Goal: Information Seeking & Learning: Learn about a topic

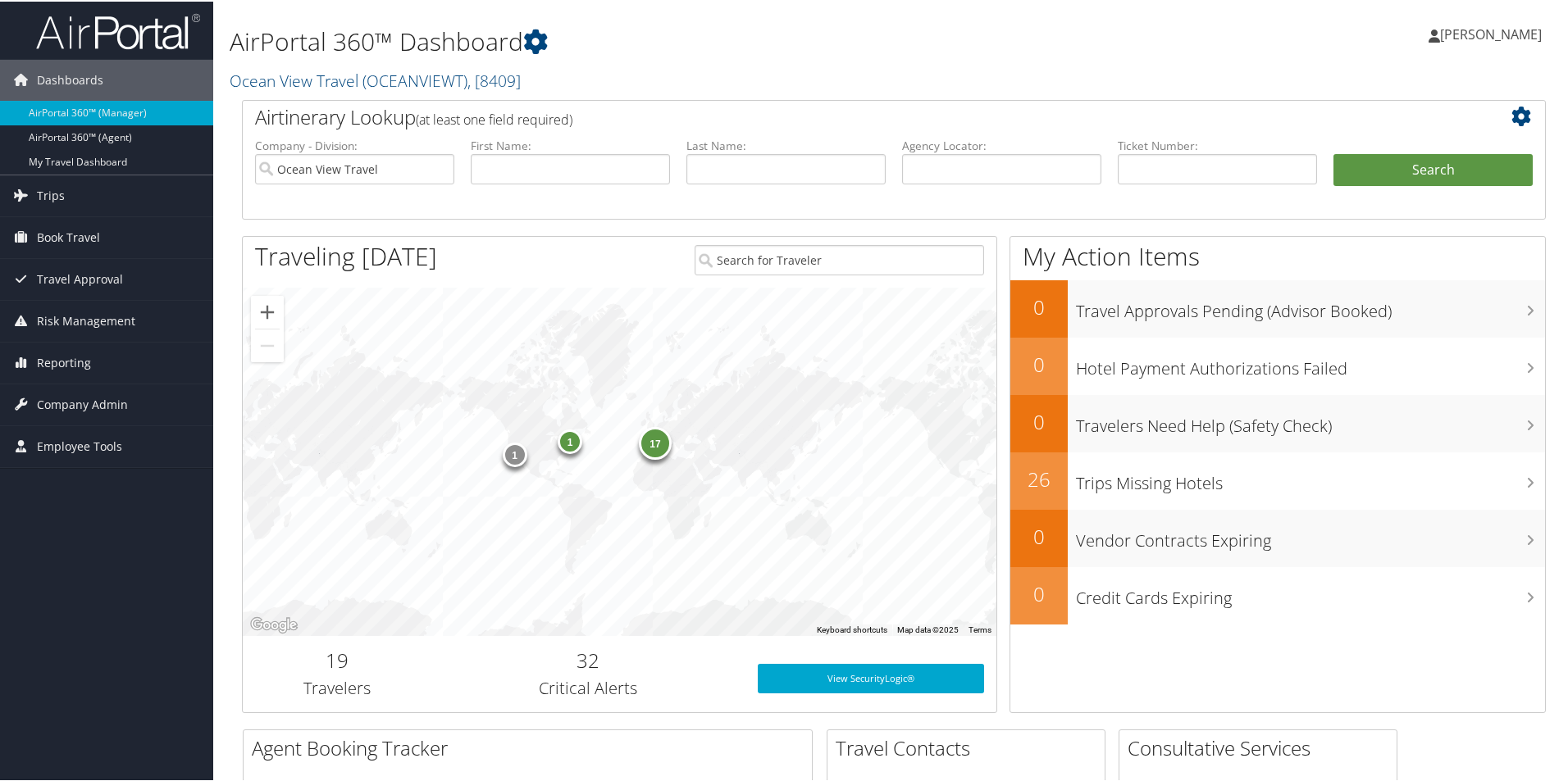
click at [655, 445] on div "17" at bounding box center [654, 442] width 32 height 32
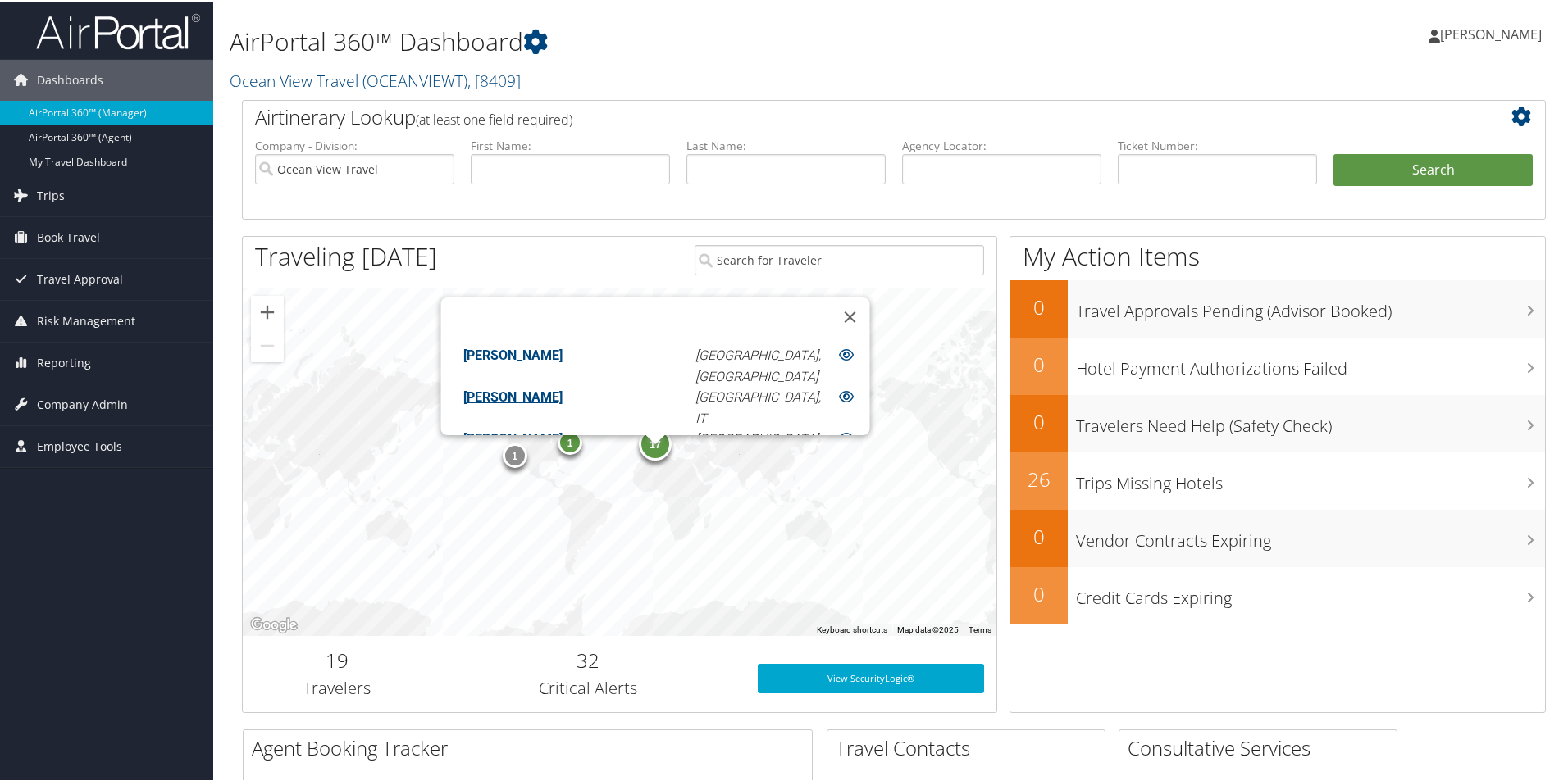
click at [532, 534] on div "17 1 1 [PERSON_NAME] Barcelona, ES [PERSON_NAME], IT [PERSON_NAME] [GEOGRAPHIC_…" at bounding box center [620, 460] width 754 height 348
click at [829, 296] on button "Close" at bounding box center [849, 316] width 39 height 39
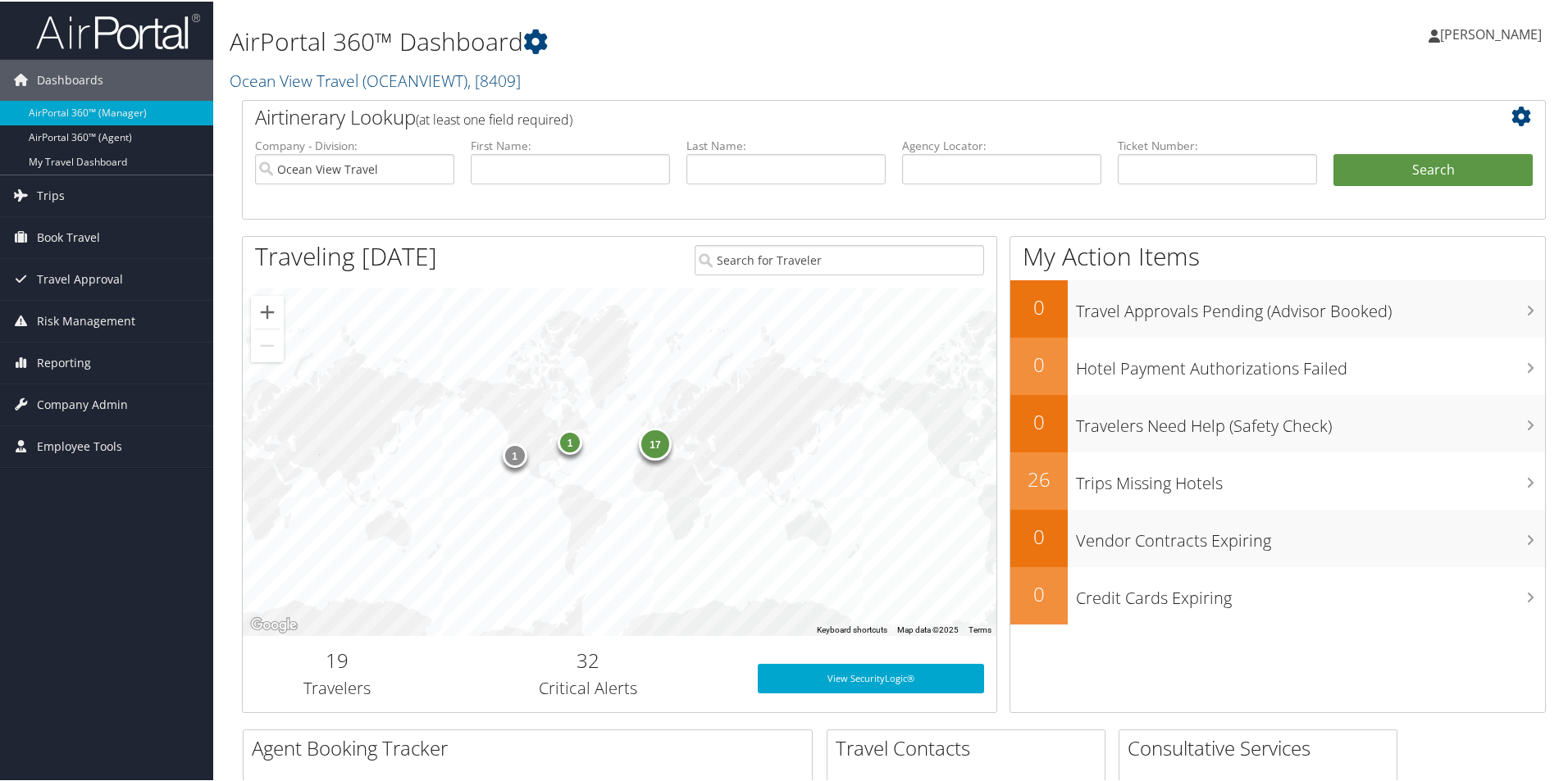
click at [569, 445] on div "1" at bounding box center [570, 441] width 25 height 25
click at [514, 461] on div "1" at bounding box center [513, 452] width 25 height 25
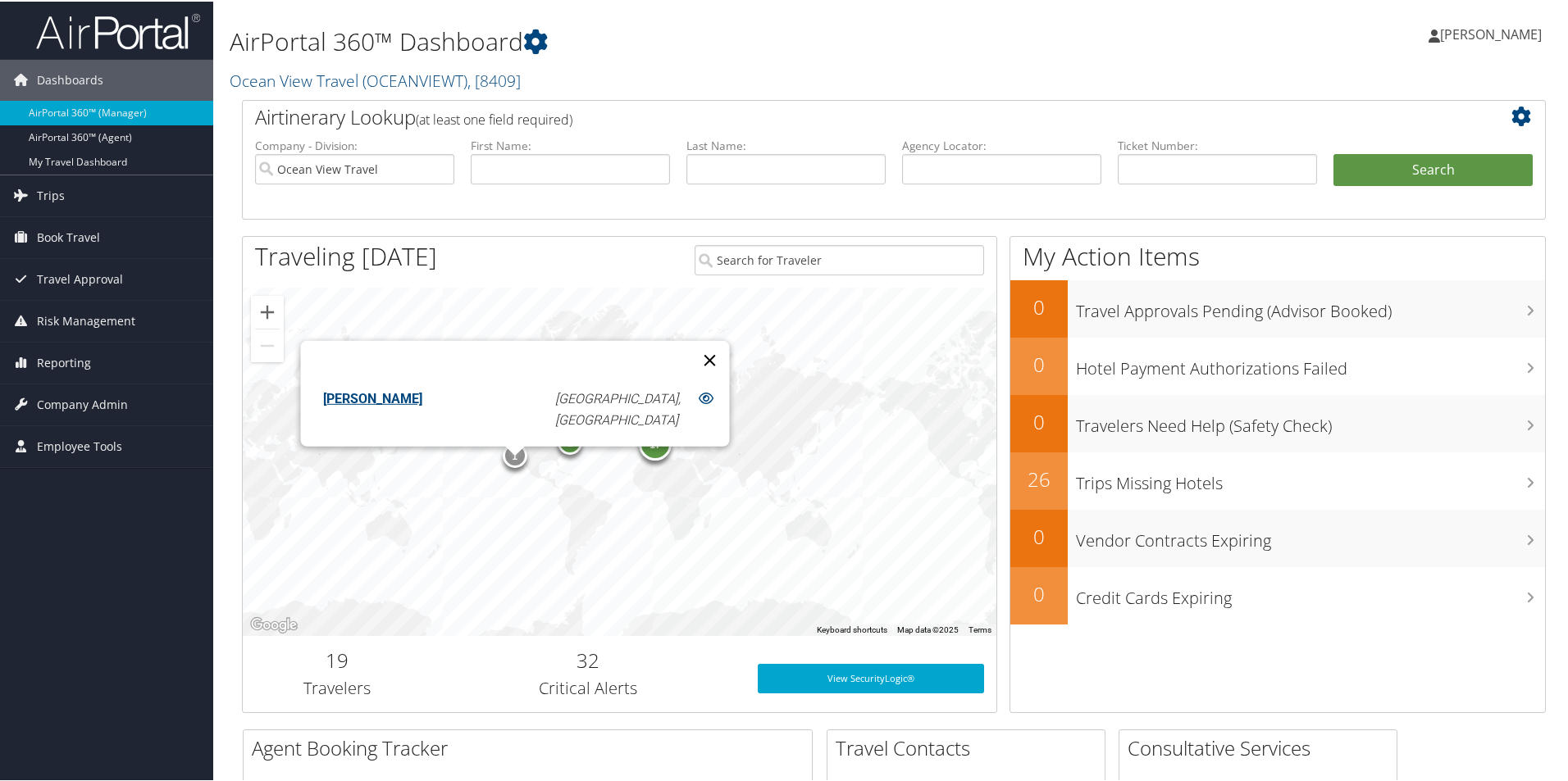
click at [690, 338] on button "Close" at bounding box center [709, 358] width 39 height 39
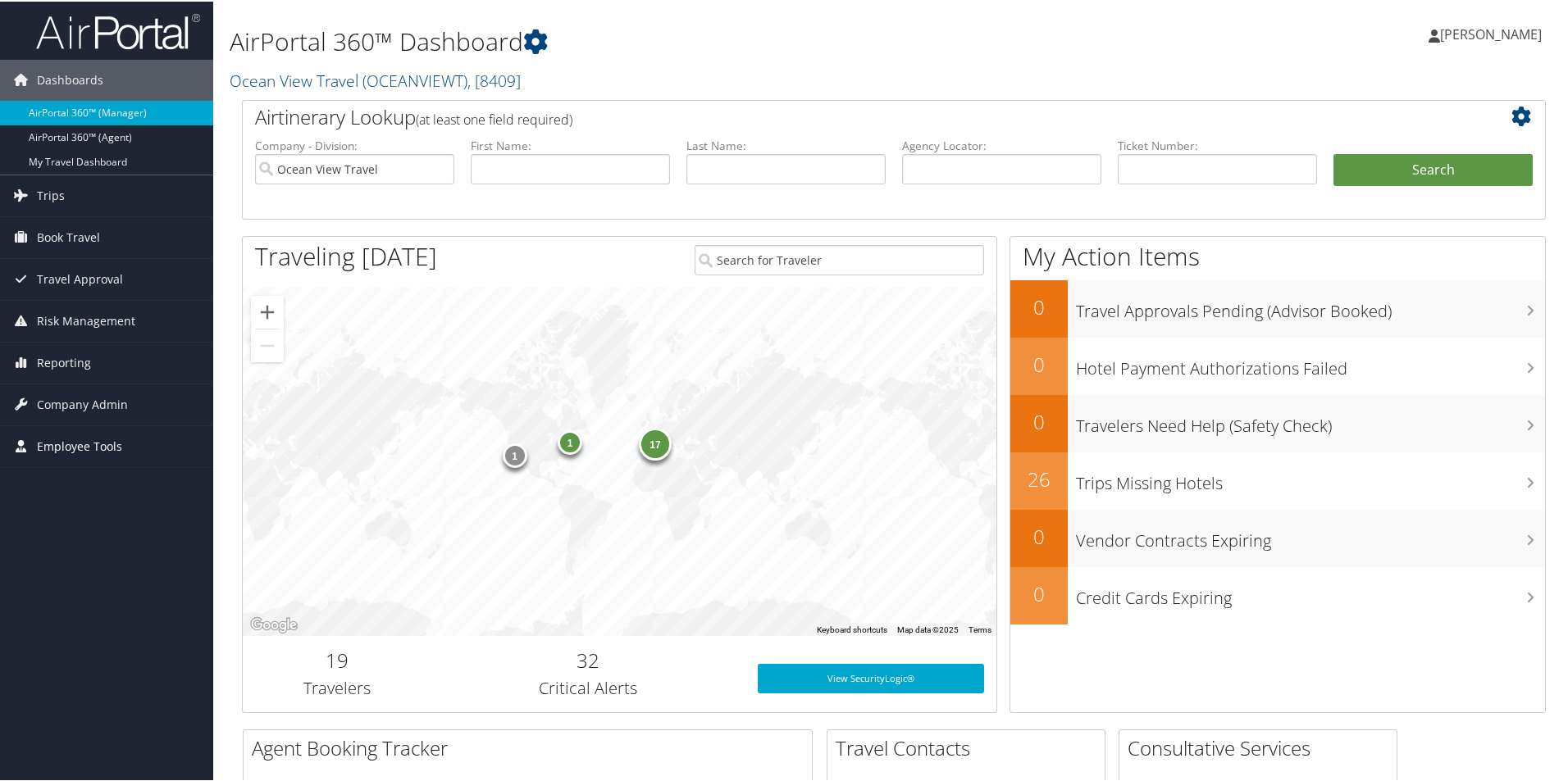
click at [98, 440] on span "Employee Tools" at bounding box center [80, 446] width 86 height 41
click at [83, 578] on link "Carrier Contracts" at bounding box center [106, 575] width 213 height 25
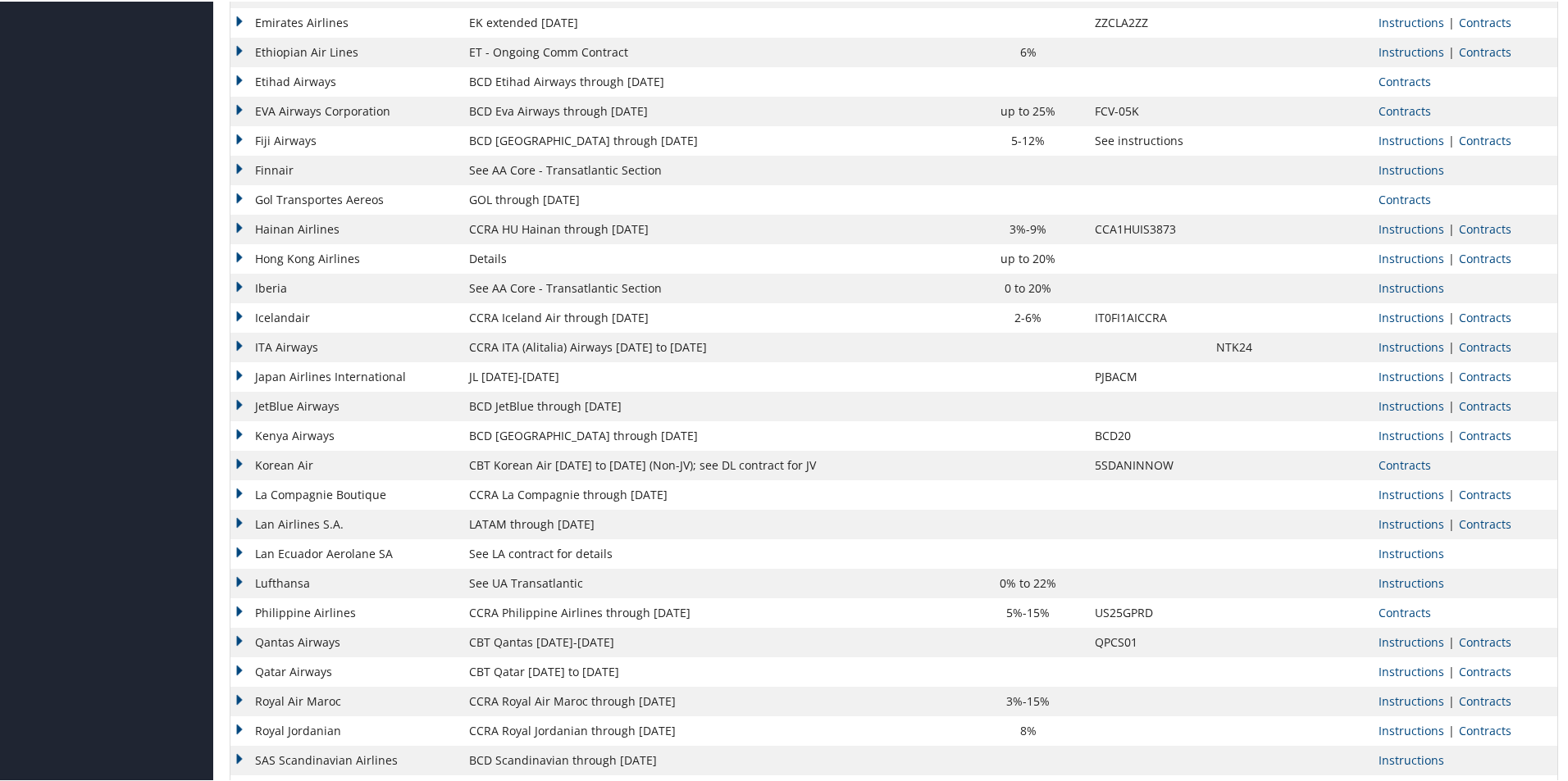
scroll to position [820, 0]
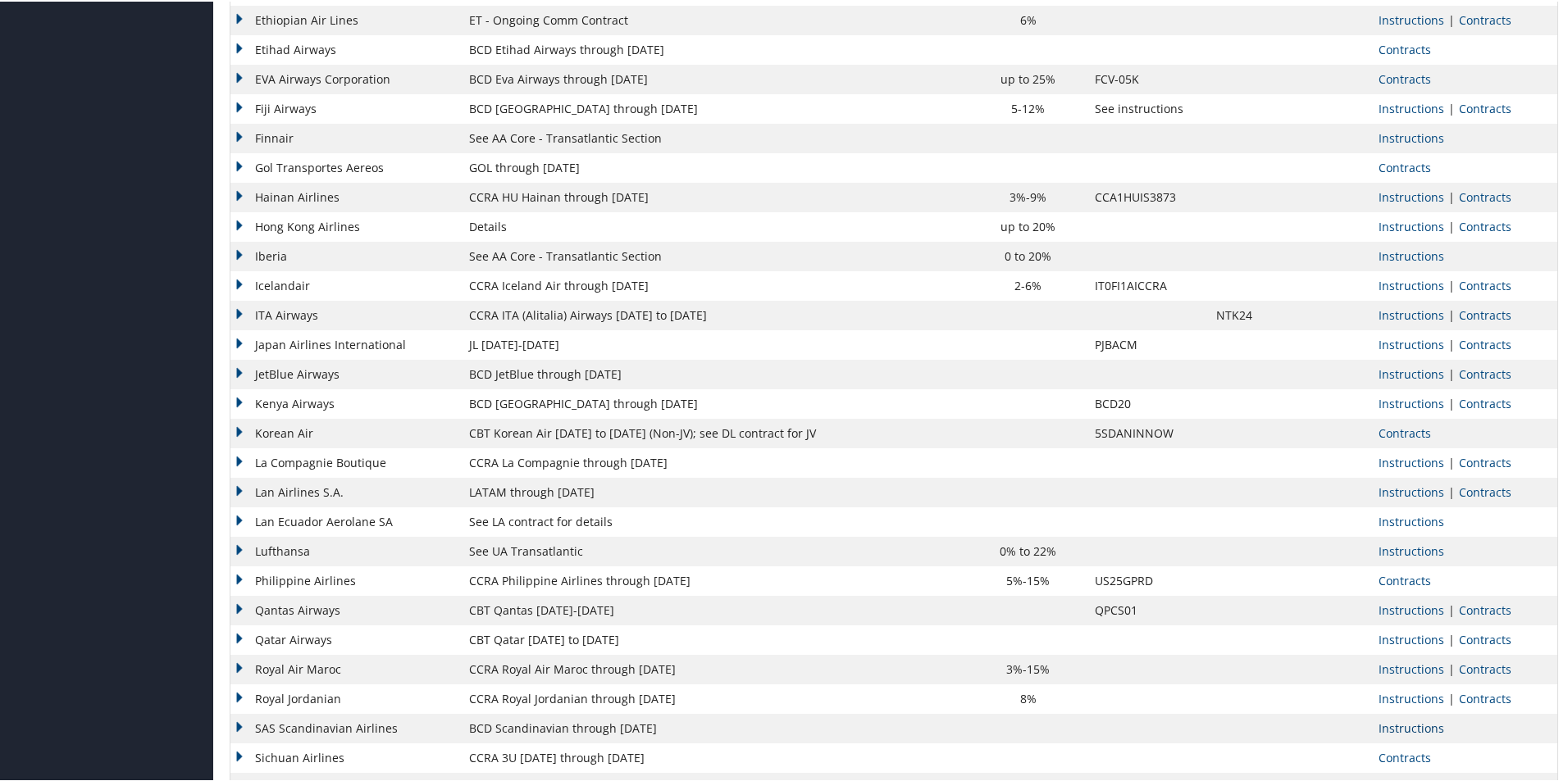
click at [1411, 727] on link "Instructions" at bounding box center [1411, 727] width 66 height 16
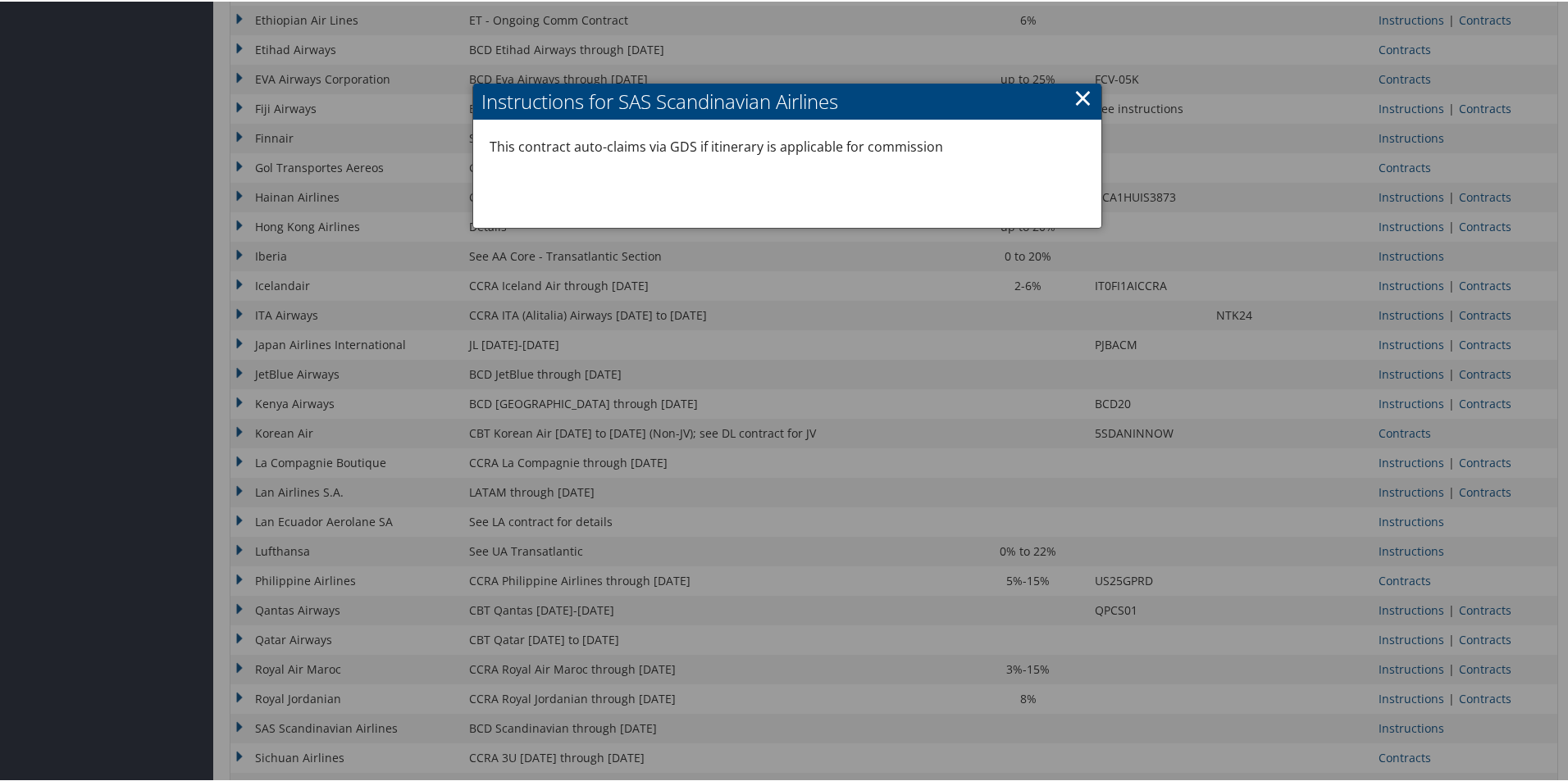
click at [1087, 94] on link "×" at bounding box center [1082, 95] width 19 height 32
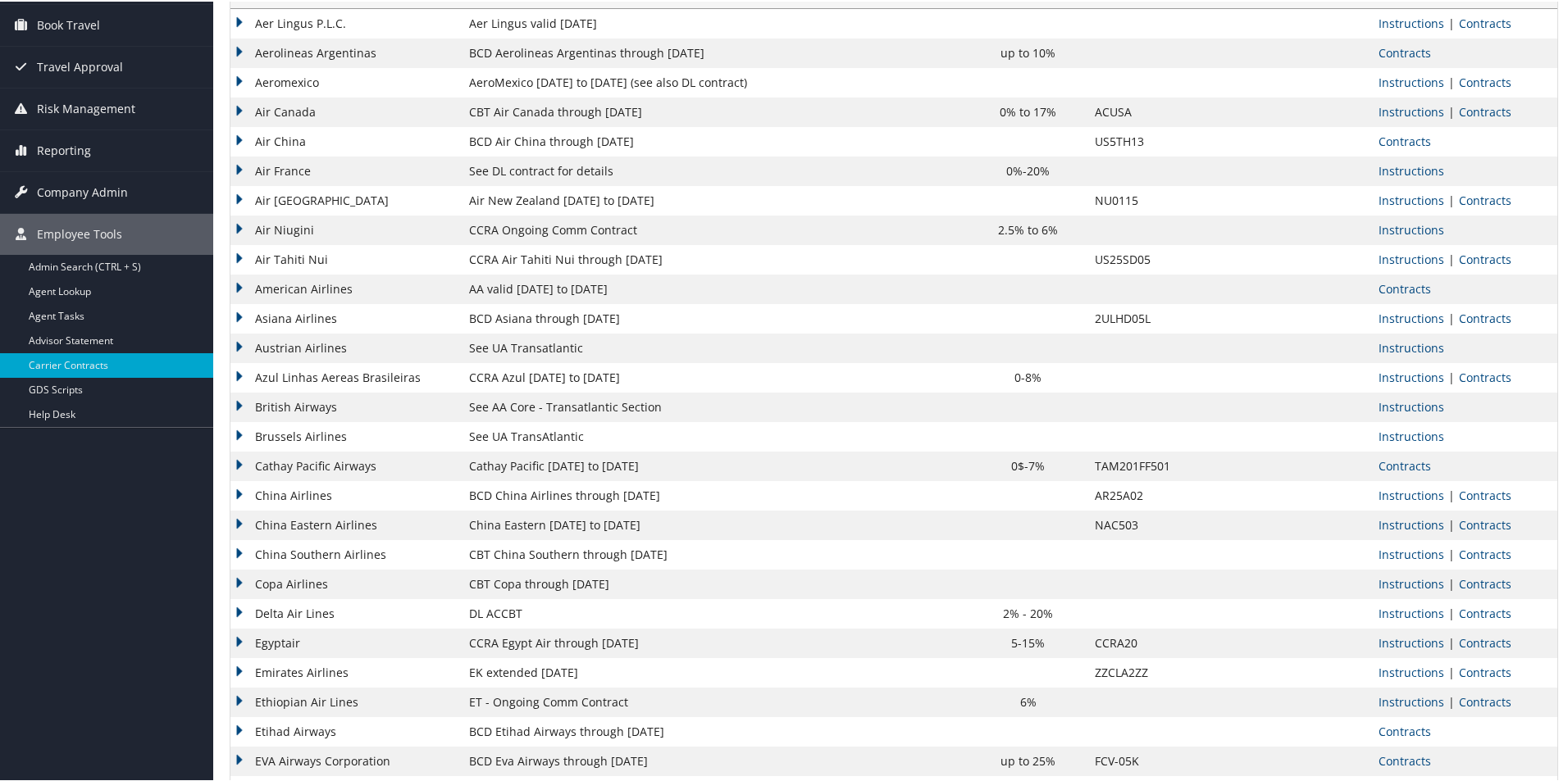
scroll to position [155, 0]
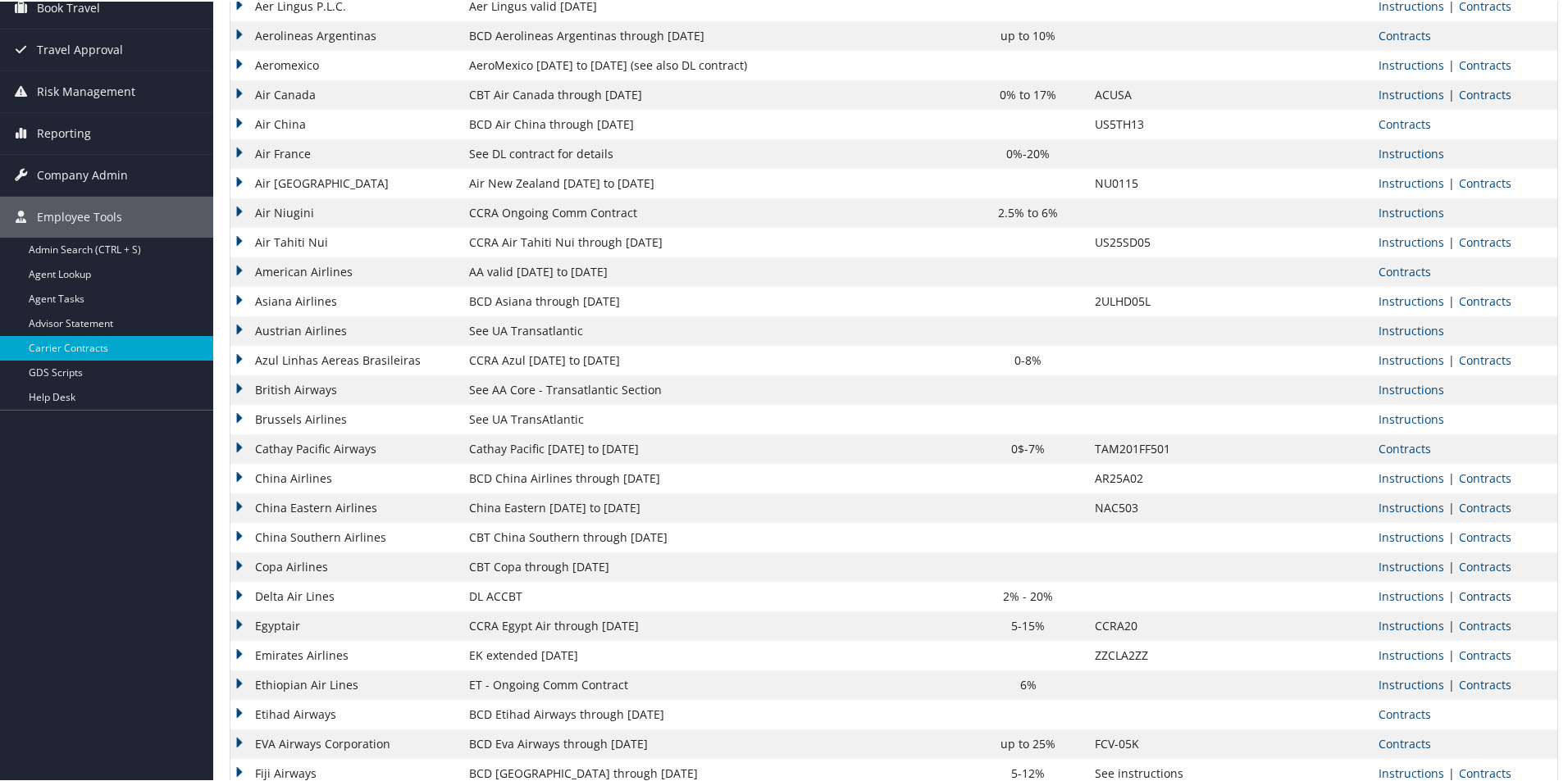
click at [1475, 593] on link "Contracts" at bounding box center [1484, 595] width 52 height 16
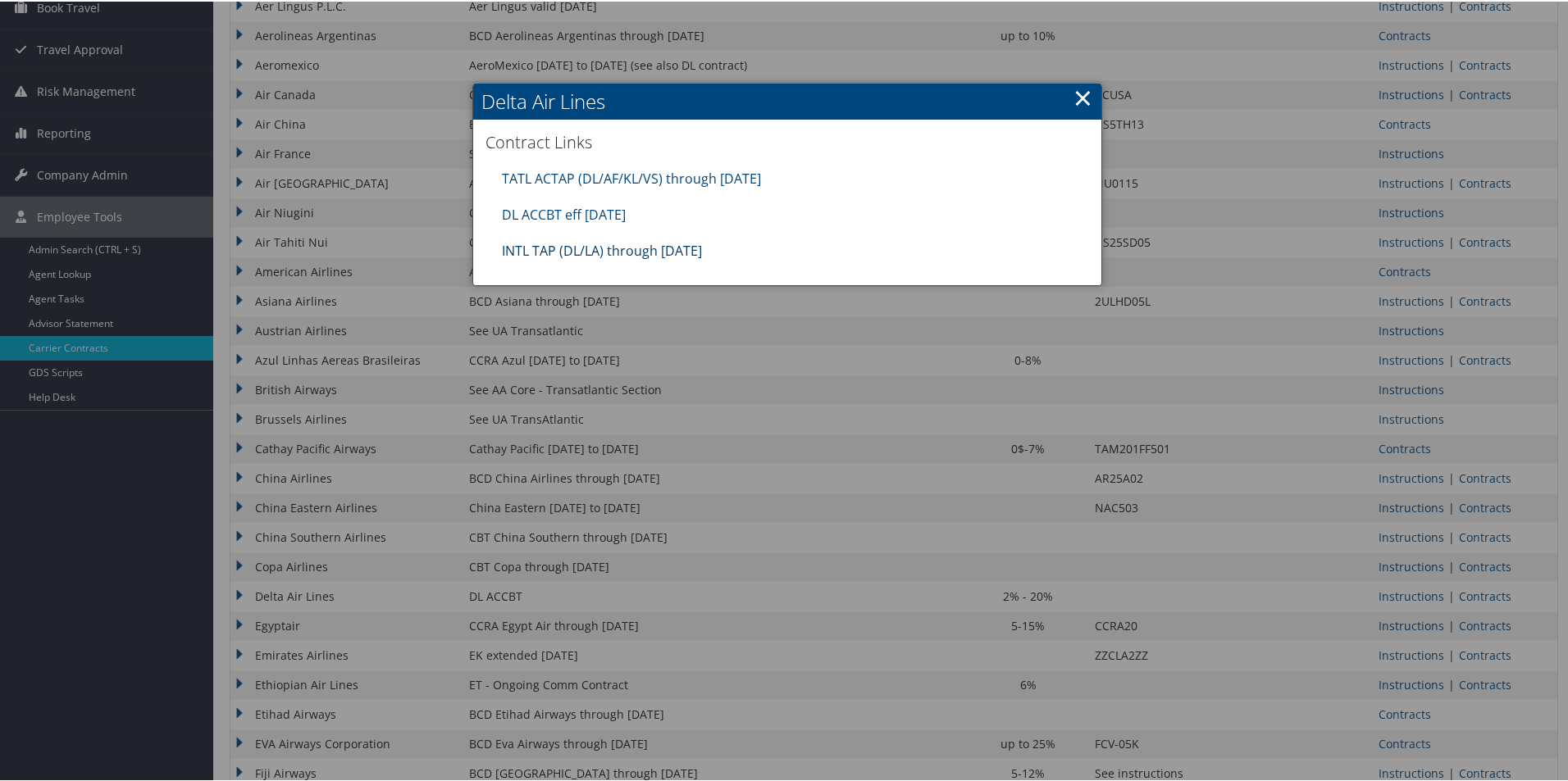
click at [581, 249] on link "INTL TAP (DL/LA) through [DATE]" at bounding box center [601, 249] width 200 height 18
click at [660, 176] on link "TATL ACTAP (DL/AF/KL/VS) through [DATE]" at bounding box center [631, 177] width 259 height 18
click at [626, 213] on link "DL ACCBT eff [DATE]" at bounding box center [564, 213] width 124 height 18
